Goal: Task Accomplishment & Management: Manage account settings

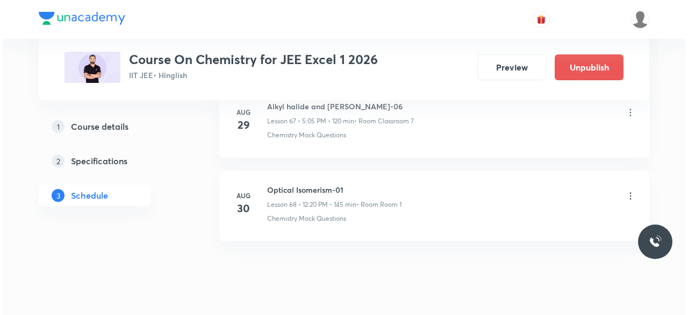
scroll to position [6191, 0]
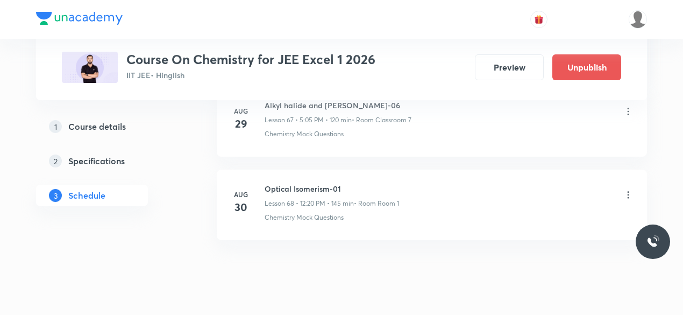
click at [626, 189] on icon at bounding box center [628, 194] width 11 height 11
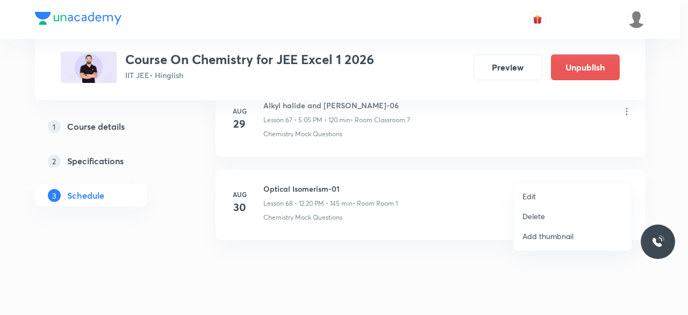
click at [533, 197] on p "Edit" at bounding box center [529, 195] width 13 height 11
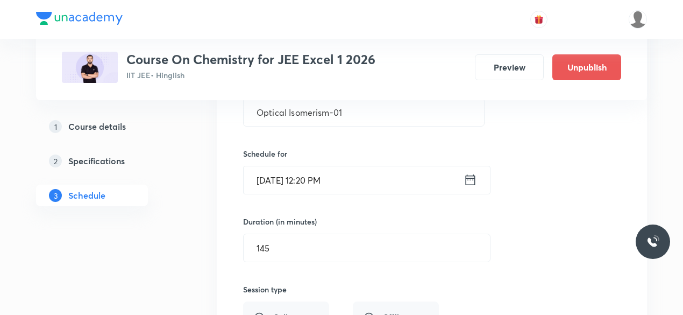
scroll to position [5787, 0]
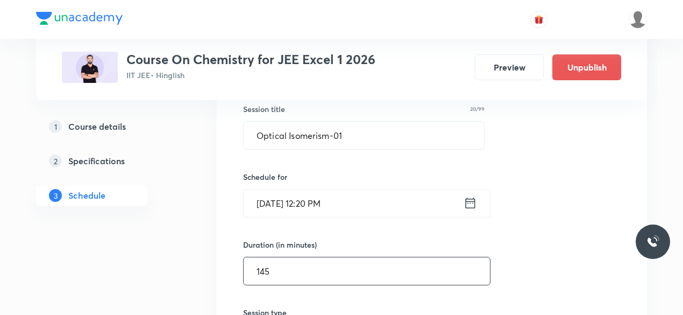
drag, startPoint x: 260, startPoint y: 246, endPoint x: 271, endPoint y: 246, distance: 11.3
click at [271, 257] on input "145" at bounding box center [367, 270] width 246 height 27
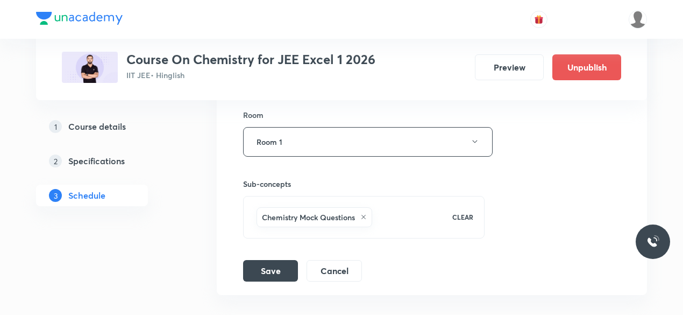
scroll to position [6109, 0]
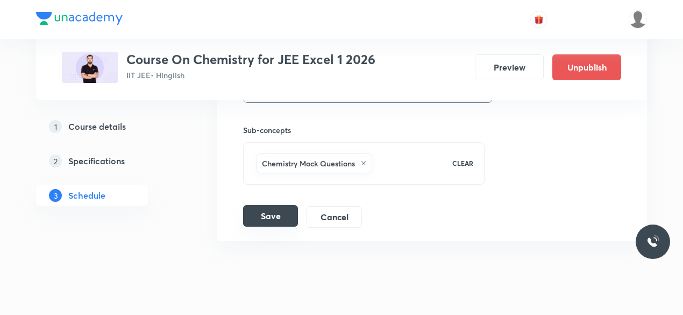
type input "120"
click at [277, 205] on button "Save" at bounding box center [270, 216] width 55 height 22
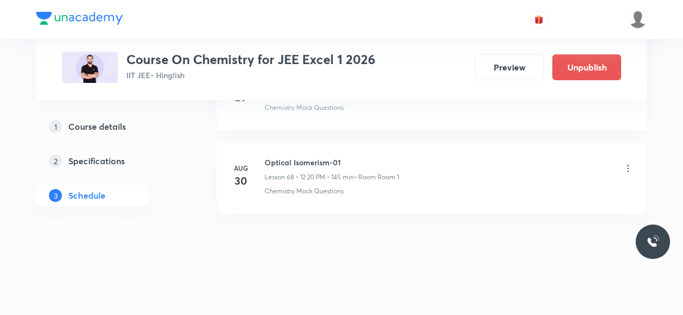
scroll to position [5698, 0]
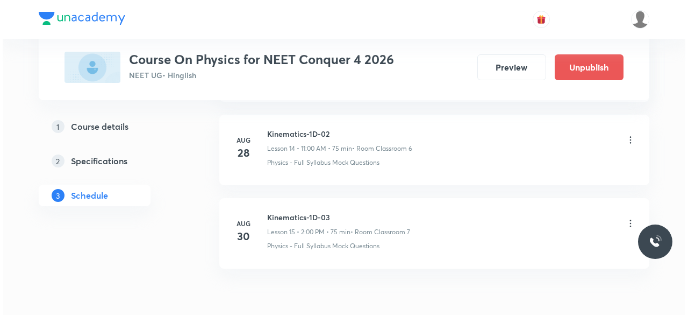
scroll to position [1791, 0]
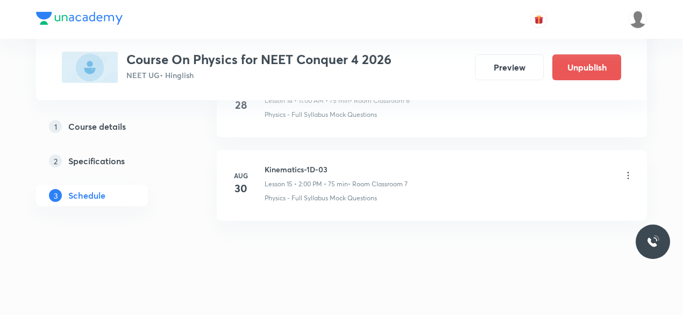
click at [629, 172] on icon at bounding box center [629, 175] width 2 height 7
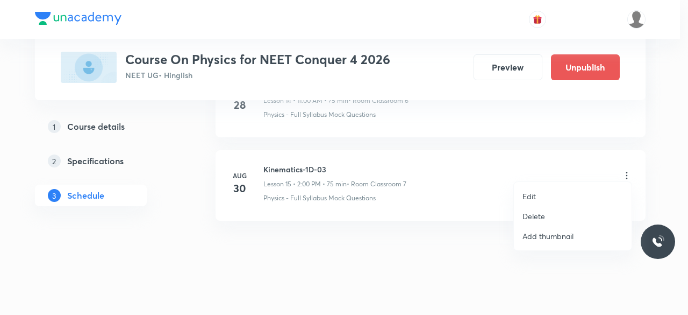
click at [537, 193] on li "Edit" at bounding box center [573, 196] width 118 height 20
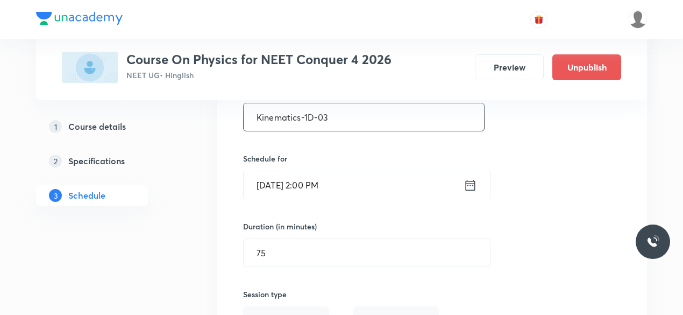
scroll to position [1387, 0]
click at [470, 180] on icon at bounding box center [470, 183] width 13 height 15
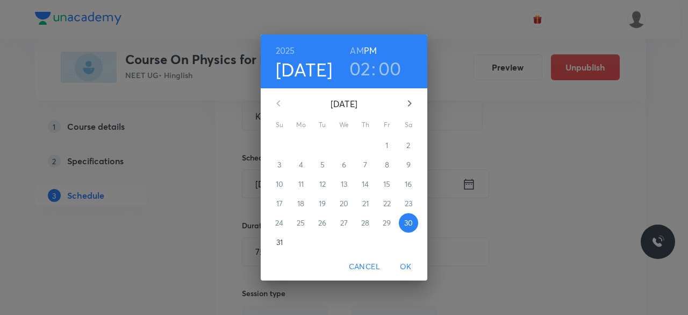
click at [360, 66] on h3 "02" at bounding box center [361, 68] width 22 height 23
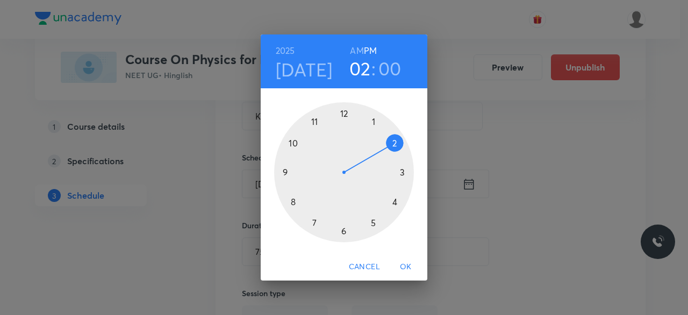
click at [389, 68] on h3 "00" at bounding box center [390, 68] width 23 height 23
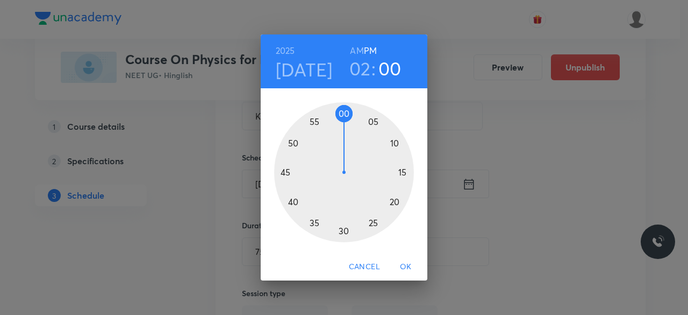
click at [393, 141] on div at bounding box center [344, 172] width 140 height 140
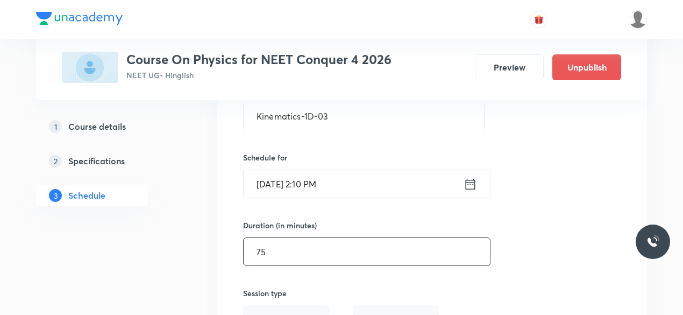
click at [273, 249] on input "75" at bounding box center [367, 251] width 246 height 27
type input "7"
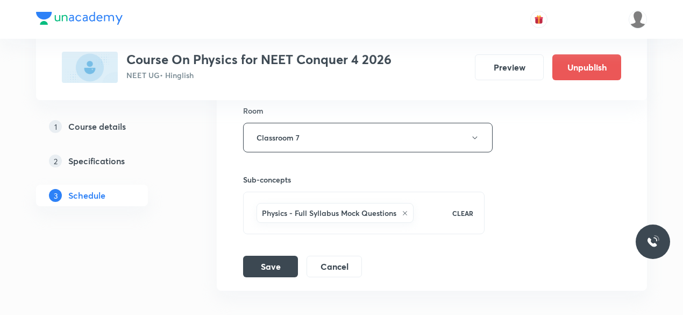
scroll to position [1656, 0]
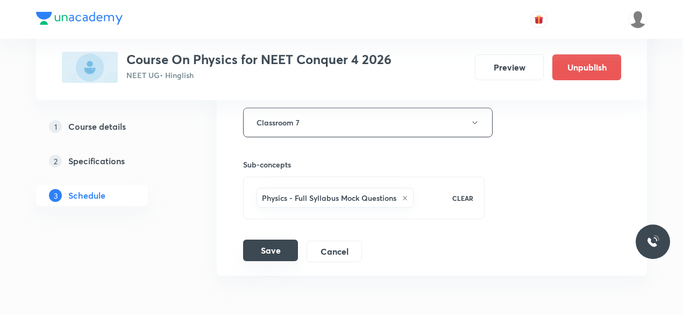
type input "65"
click at [278, 251] on button "Save" at bounding box center [270, 250] width 55 height 22
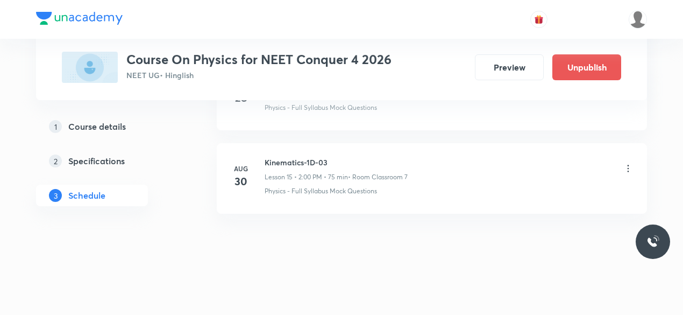
scroll to position [1298, 0]
